Goal: Answer question/provide support

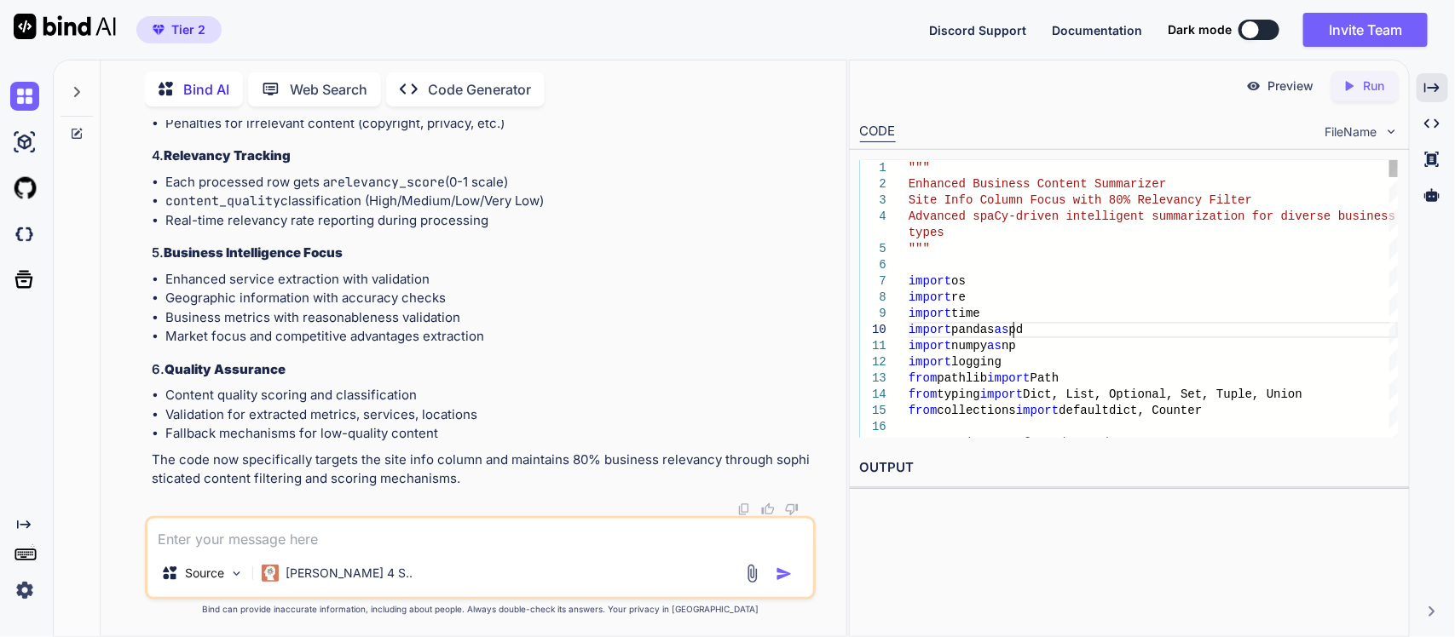
type textarea """" Enhanced Business Content Summarizer Site Info Column Focus with 80% Releva…"
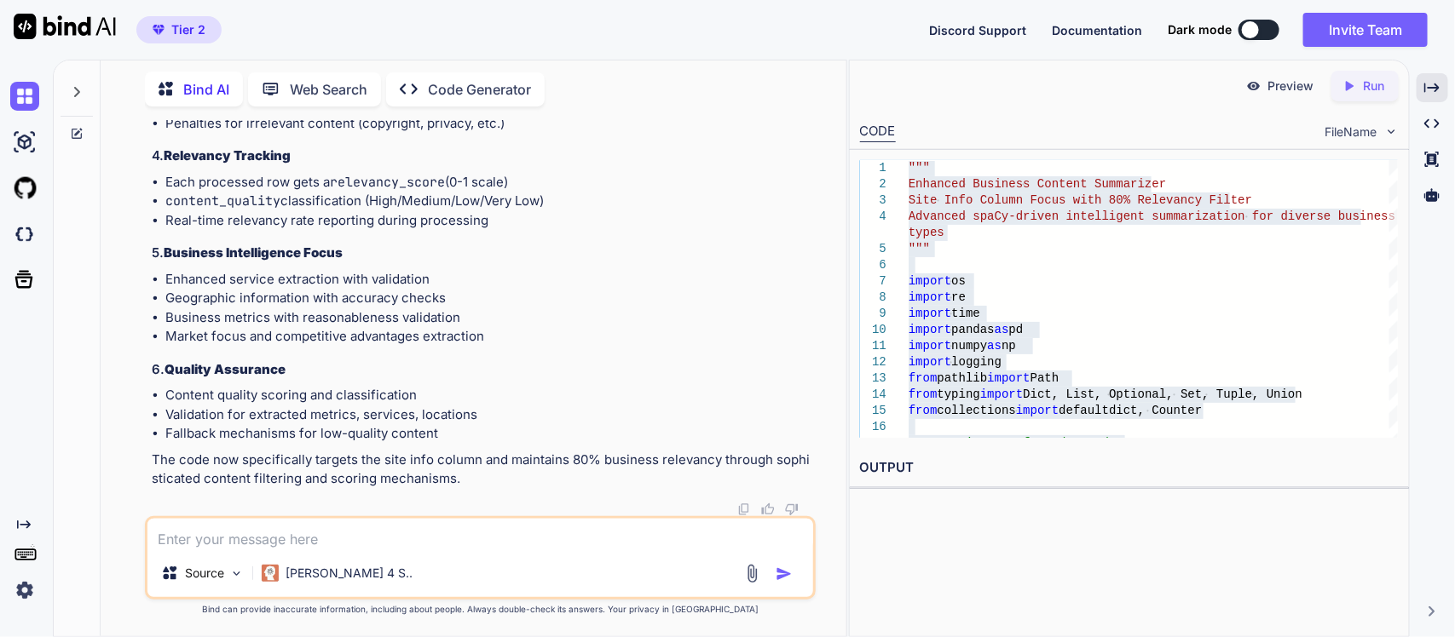
click at [452, 533] on textarea at bounding box center [480, 534] width 666 height 31
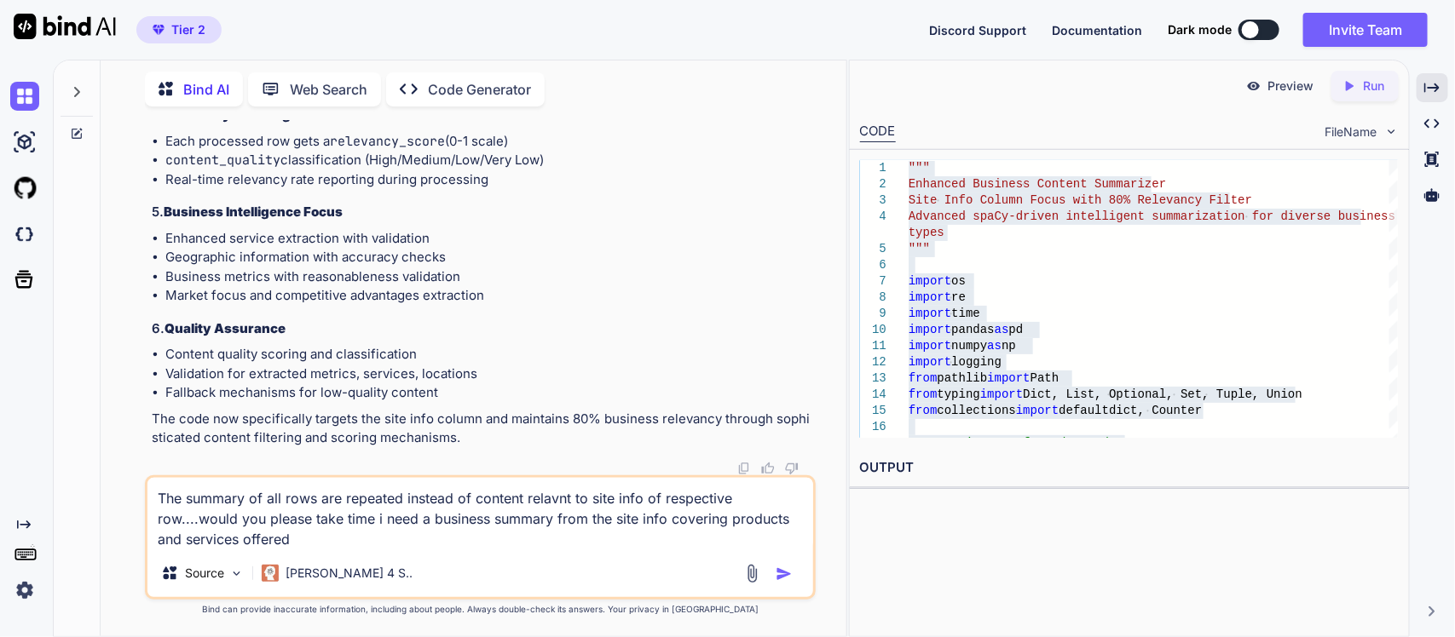
click at [366, 522] on textarea "The summary of all rows are repeated instead of content relavnt to site info of…" at bounding box center [480, 514] width 666 height 72
click at [447, 534] on textarea "The summary of all rows are repeated instead of content relavnt to site info of…" at bounding box center [480, 514] width 666 height 72
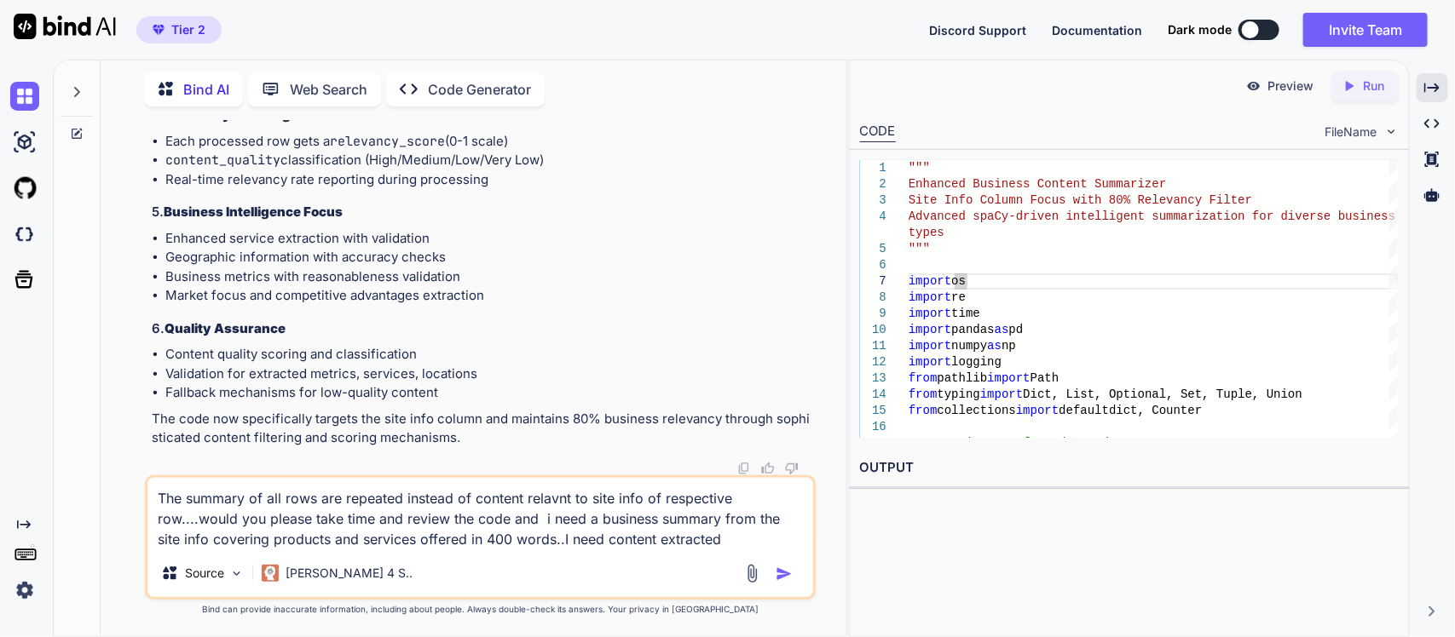
click at [703, 543] on textarea "The summary of all rows are repeated instead of content relavnt to site info of…" at bounding box center [480, 514] width 666 height 72
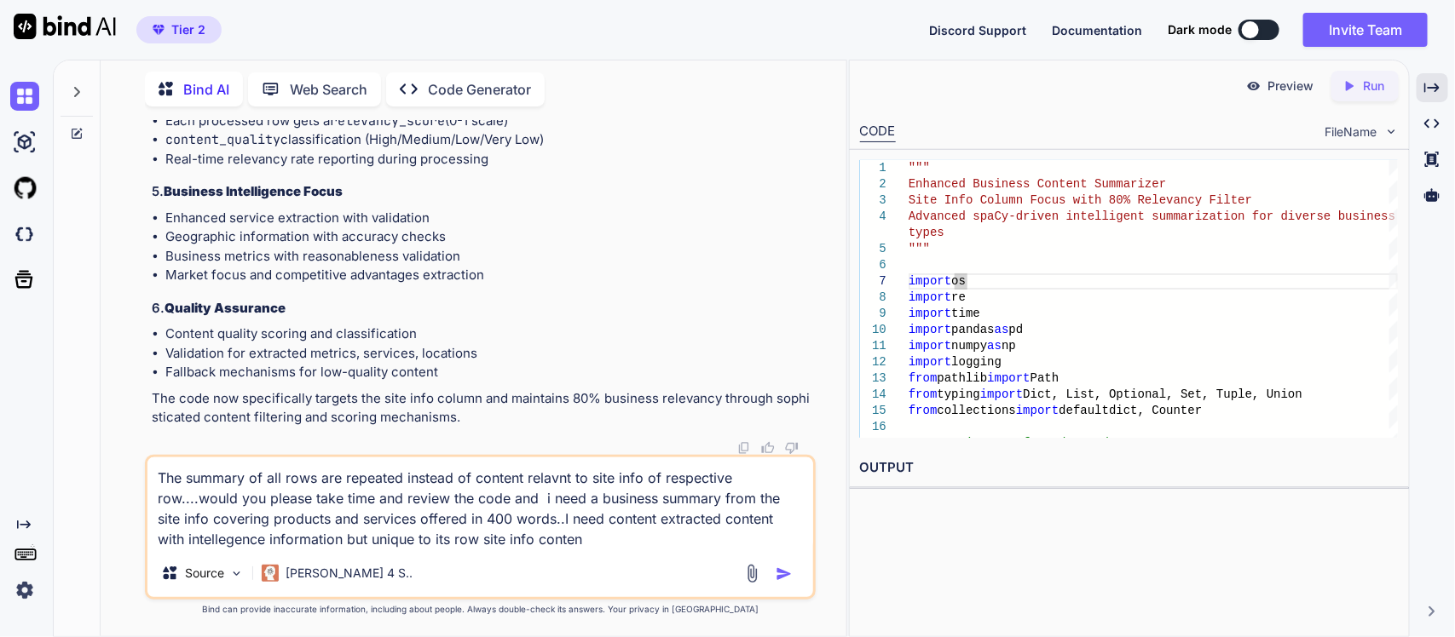
type textarea "The summary of all rows are repeated instead of content relavnt to site info of…"
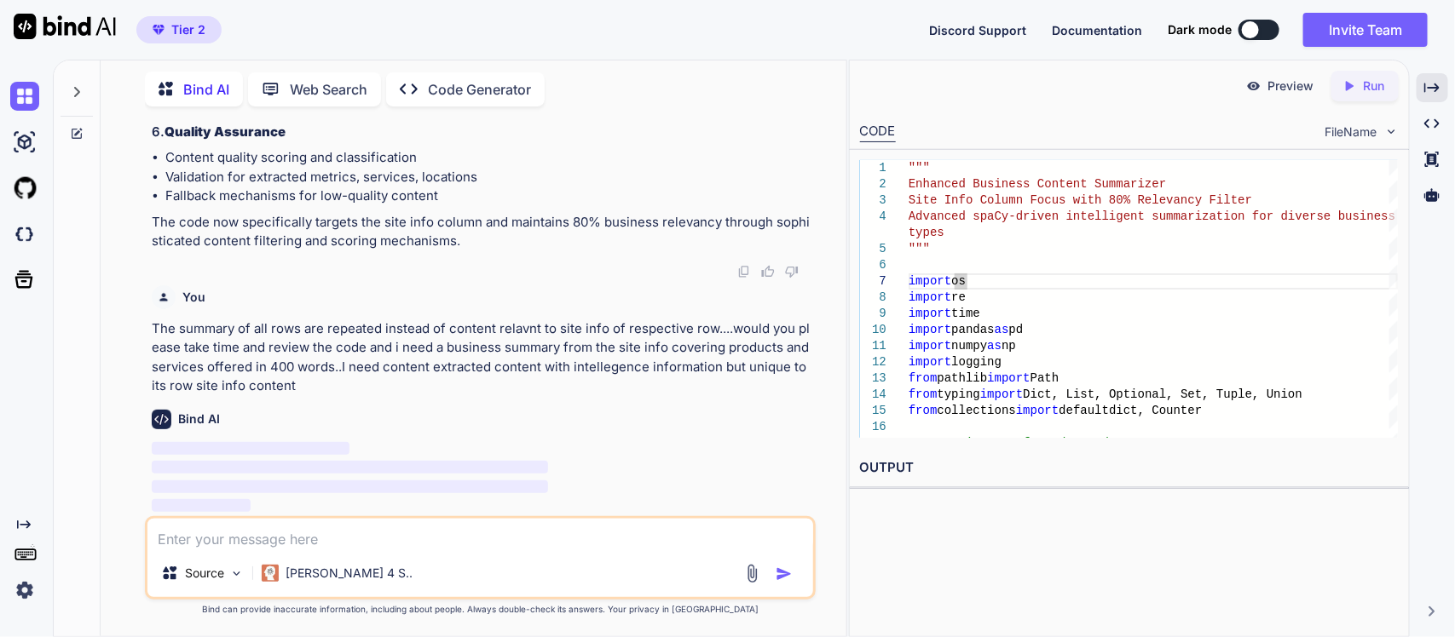
scroll to position [94242, 0]
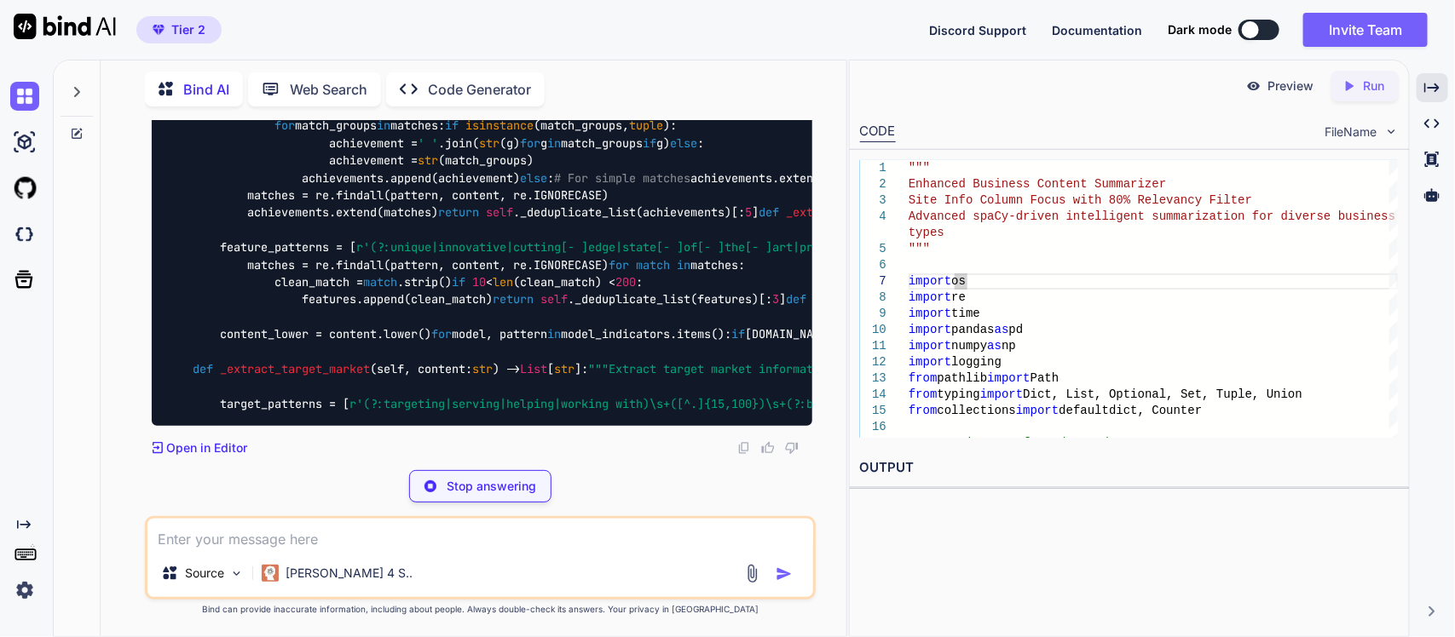
scroll to position [94923, 0]
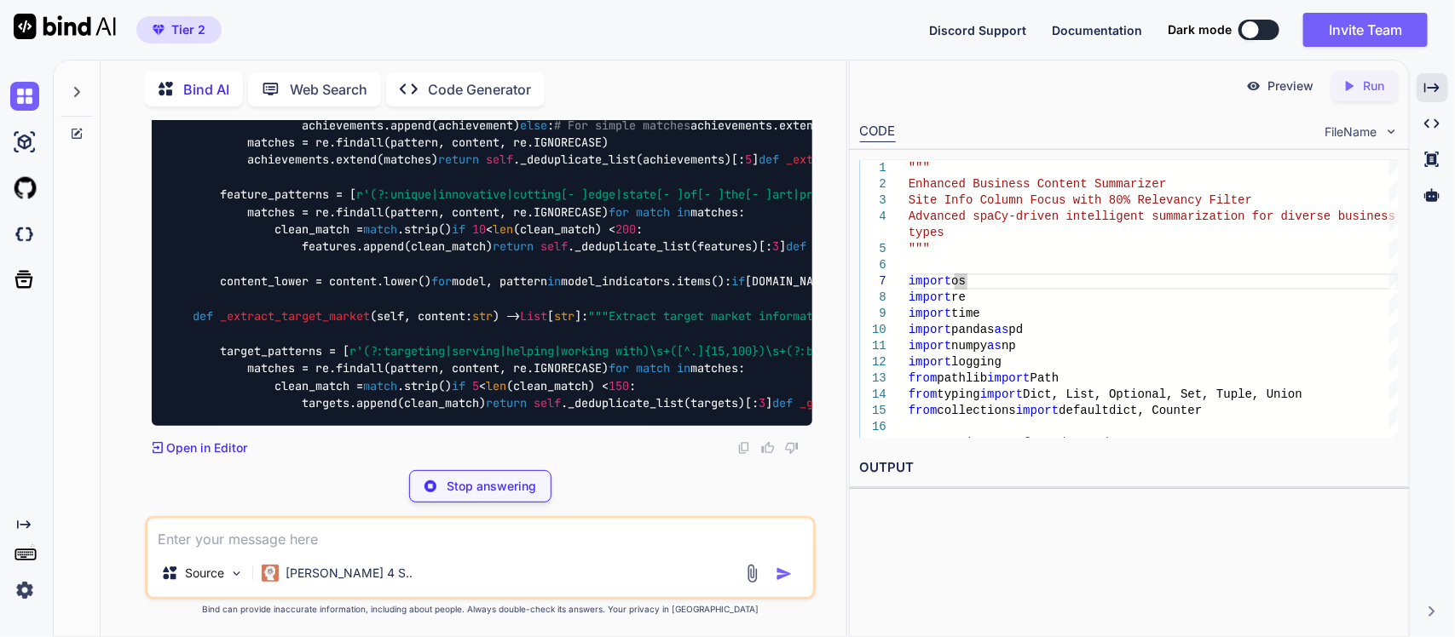
click at [475, 480] on p "Stop answering" at bounding box center [491, 486] width 89 height 17
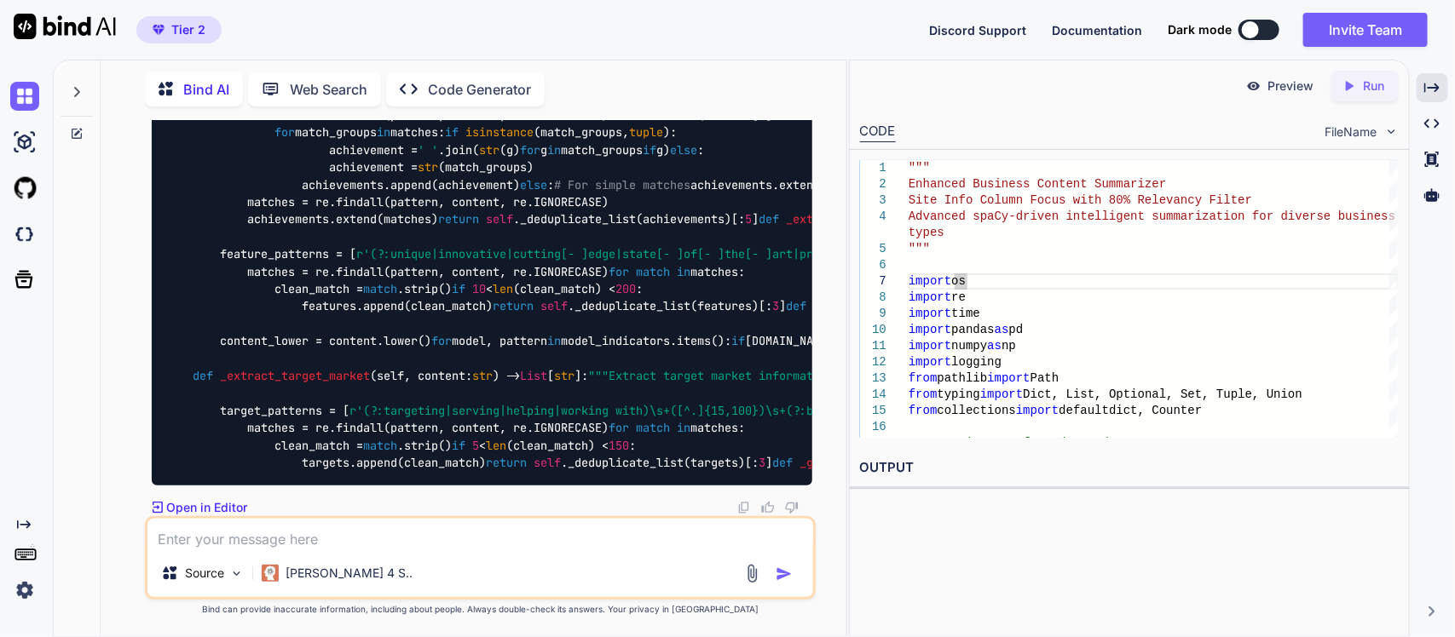
click at [469, 548] on textarea at bounding box center [480, 534] width 666 height 31
type textarea "This code is working fine..Keep the flow as it...But improve summary count to 4…"
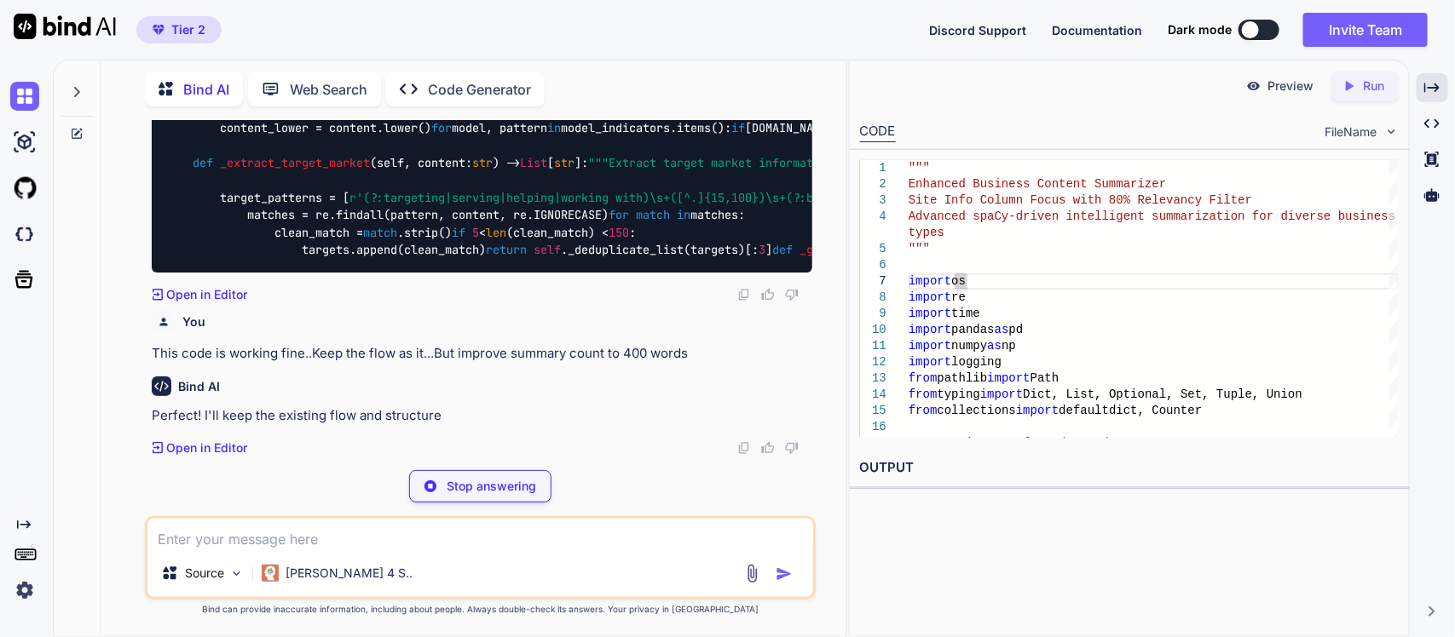
scroll to position [100131, 0]
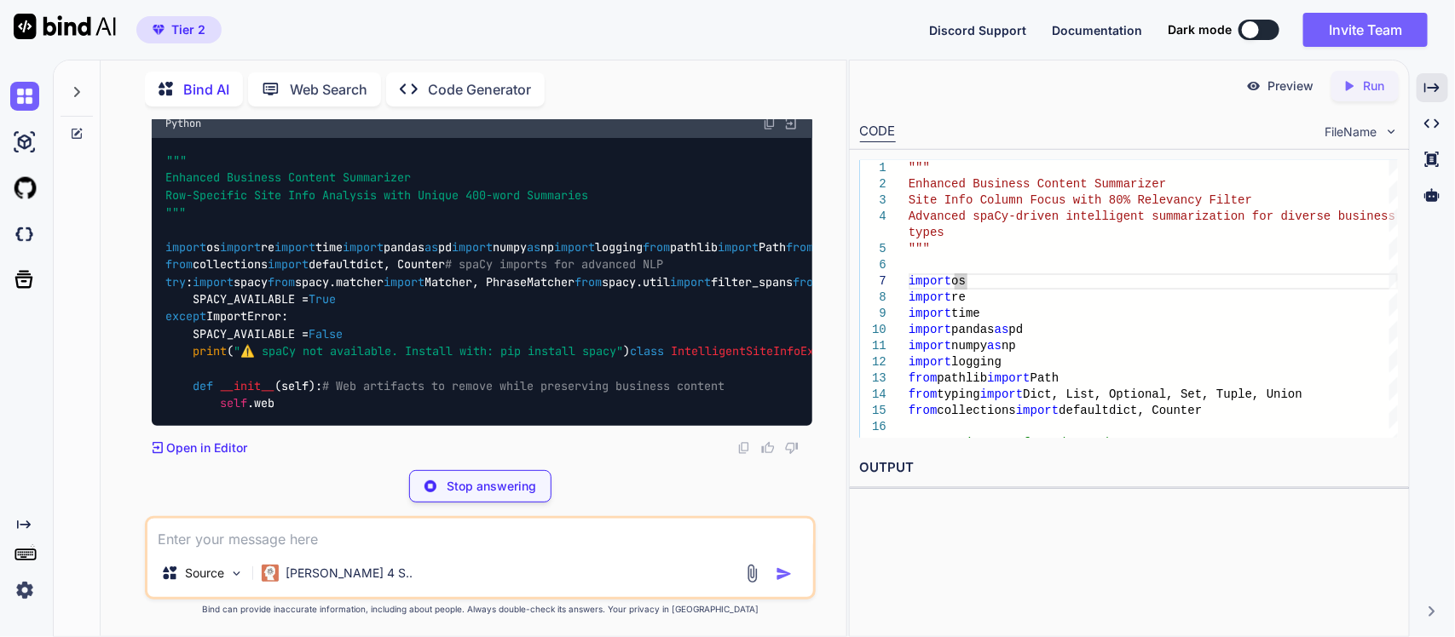
click at [343, 106] on p "Perfect! I'll keep the existing flow and structure exactly as it is, but enhanc…" at bounding box center [482, 86] width 661 height 38
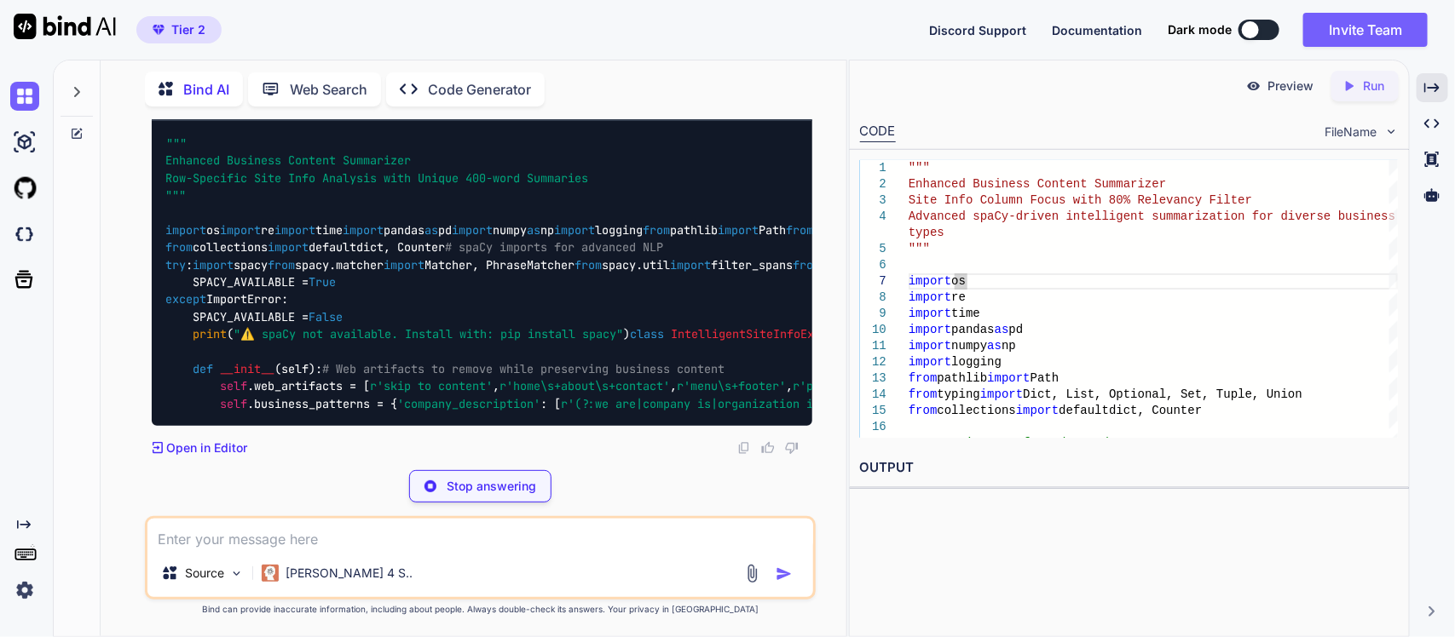
scroll to position [100430, 0]
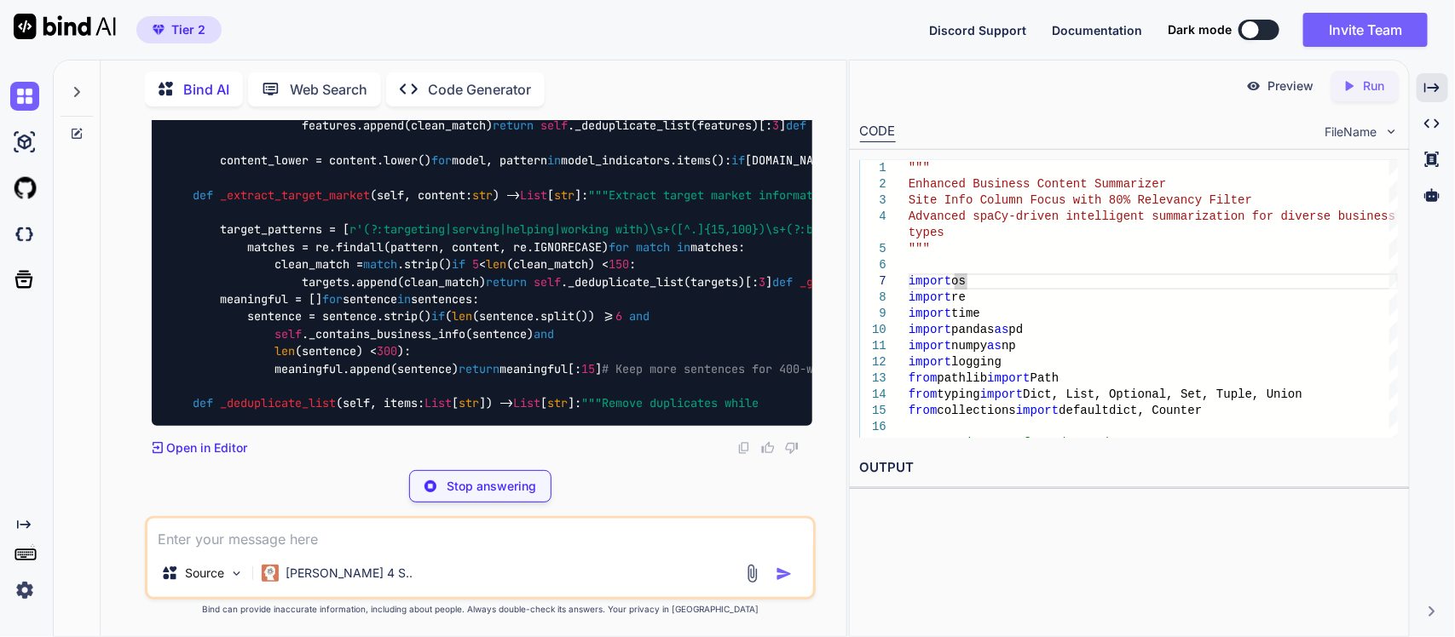
scroll to position [104051, 0]
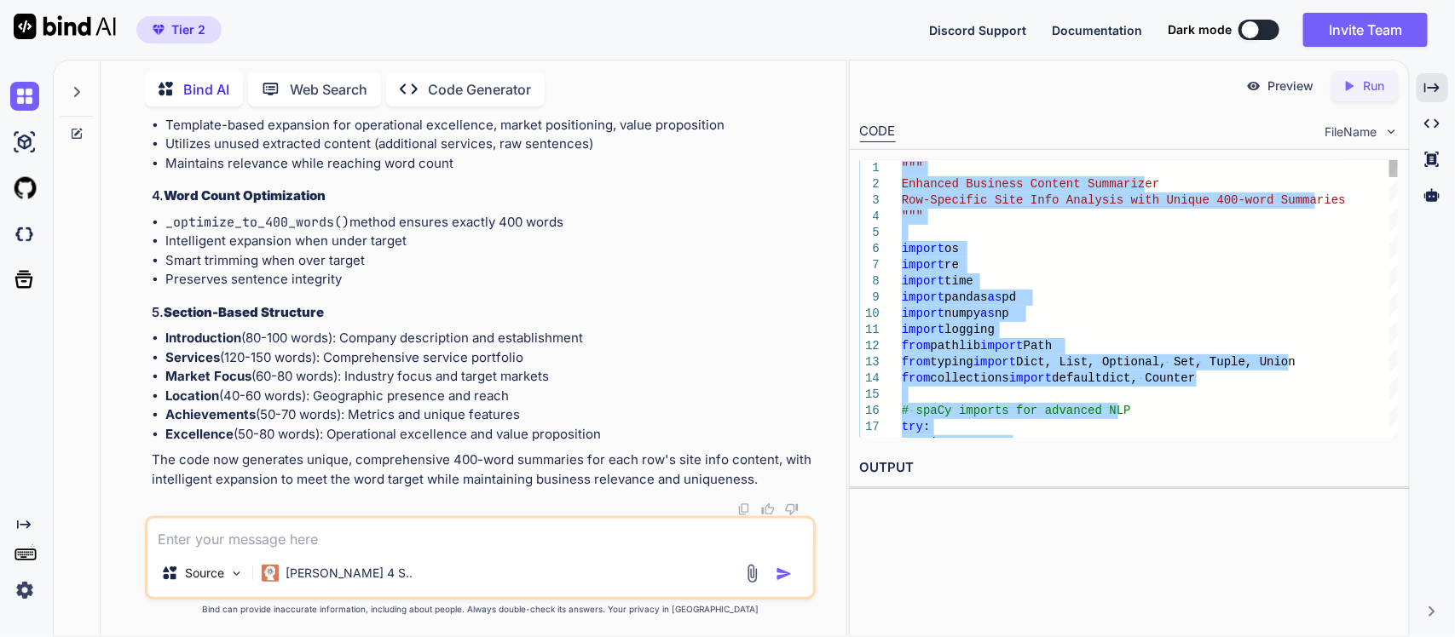
type textarea """" Enhanced Business Content Summarizer Row-Specific Site Info Analysis with U…"
click at [452, 537] on textarea at bounding box center [480, 534] width 666 height 31
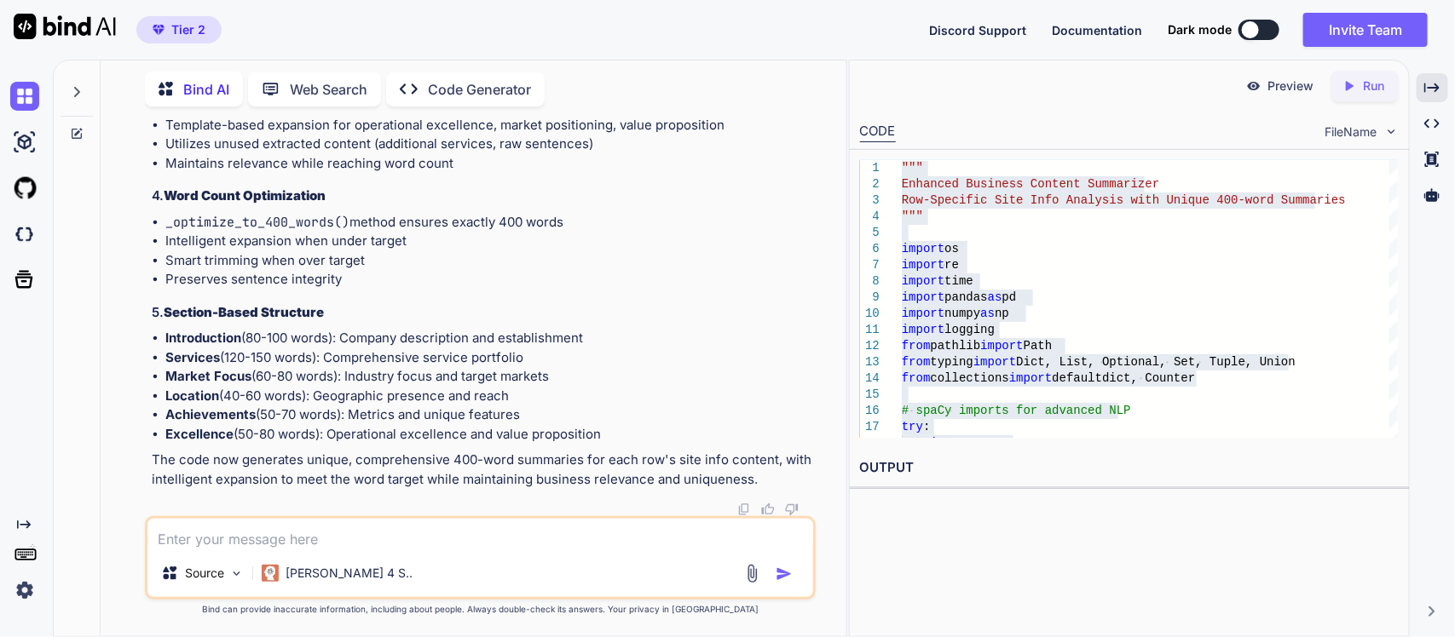
paste textarea "Lore ipsu Dolorsit¢ | Ametcons Adipis-Elits Doe Temp i Utlabor Etd Magn Aliq en…"
type textarea "Lore ipsu Dolorsit¢ | Ametcons Adipis-Elits Doe Temp i Utlabor Etd Magn Aliq en…"
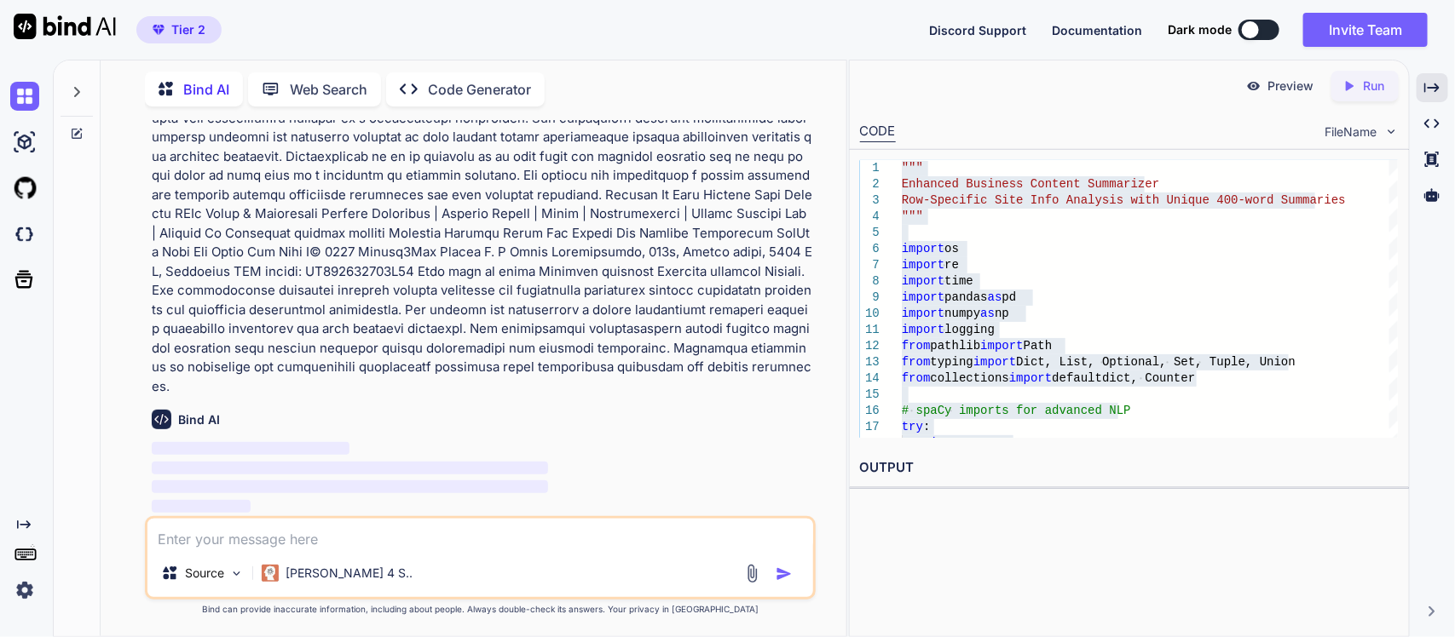
scroll to position [117529, 0]
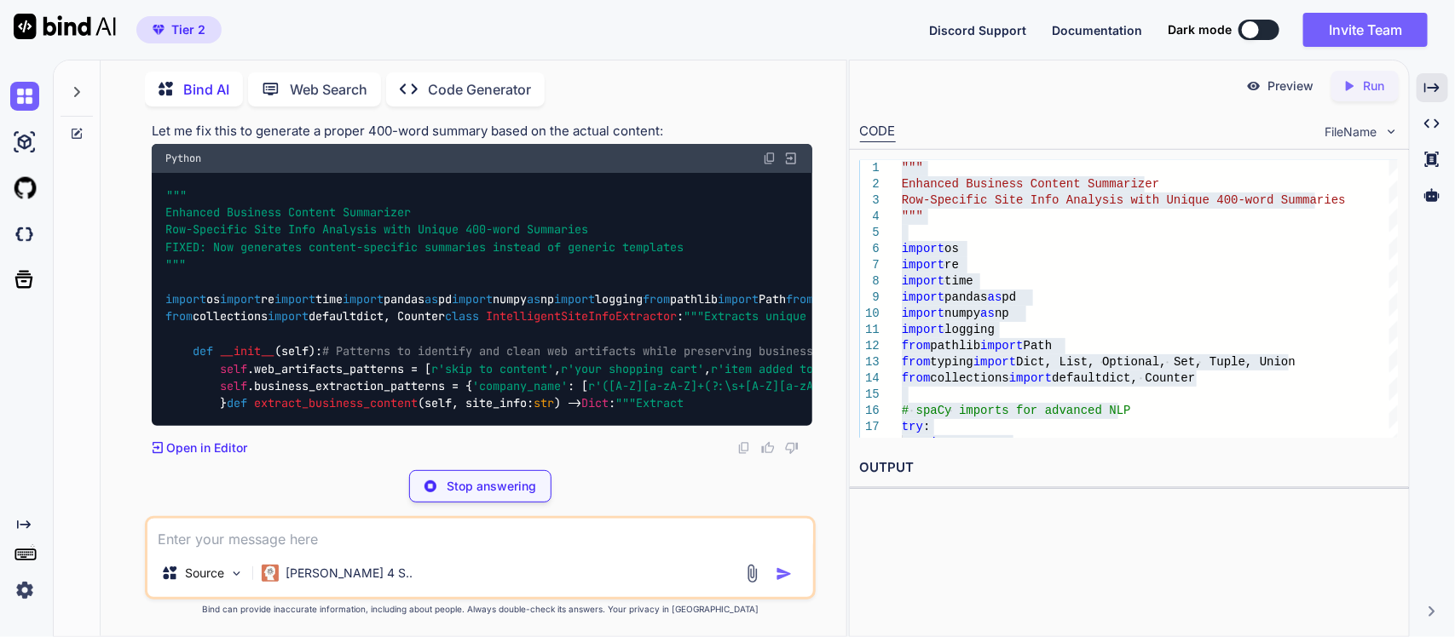
click at [624, 316] on div """" Enhanced Business Content Summarizer Row-Specific Site Info Analysis with U…" at bounding box center [482, 299] width 661 height 253
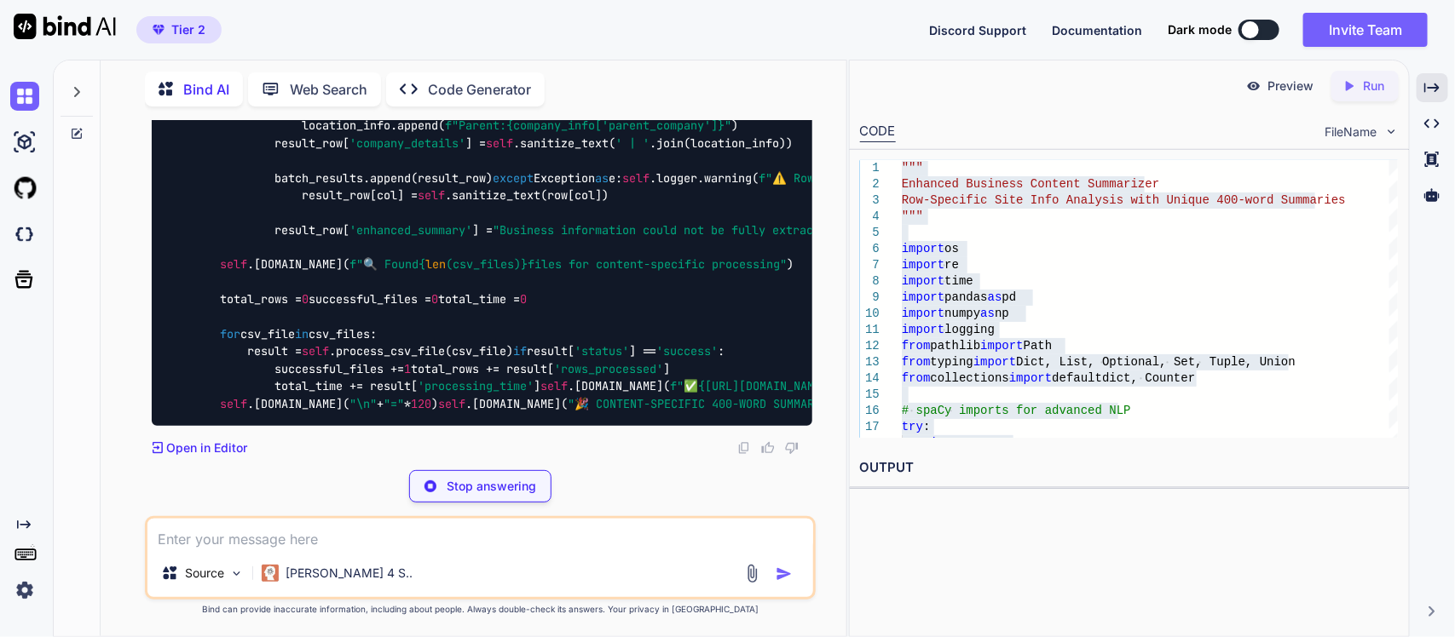
scroll to position [121704, 0]
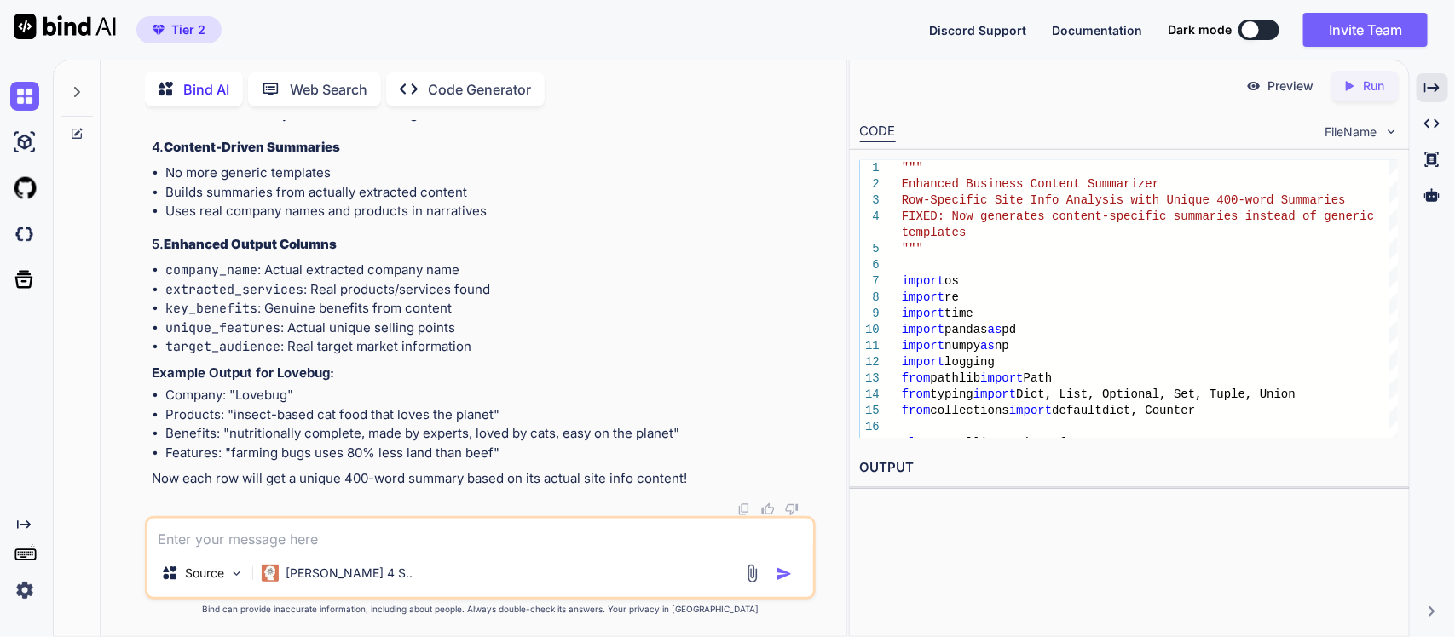
scroll to position [130012, 0]
click at [354, 541] on textarea at bounding box center [480, 534] width 666 height 31
click at [179, 542] on textarea "Do assume with any pretrained template" at bounding box center [480, 534] width 666 height 31
click at [176, 542] on textarea "Do assume with any pretrained template" at bounding box center [480, 534] width 666 height 31
click at [448, 542] on textarea "Dont assume with any pretrained template" at bounding box center [480, 534] width 666 height 31
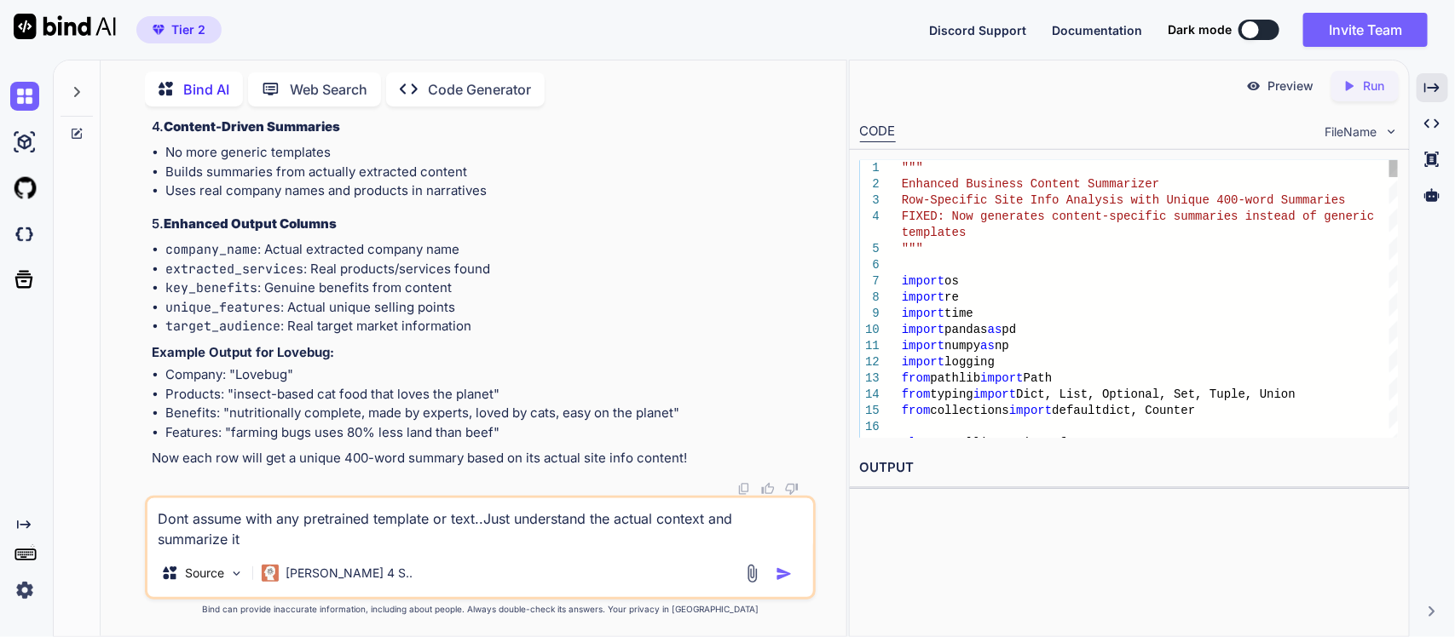
type textarea "Dont assume with any pretrained template or text..Just understand the actual co…"
type textarea """" Enhanced Business Content Summarizer Row-Specific Site Info Analysis with U…"
